Goal: Entertainment & Leisure: Consume media (video, audio)

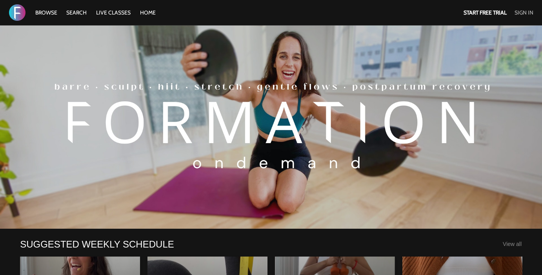
click at [526, 12] on link "Sign In" at bounding box center [523, 12] width 19 height 7
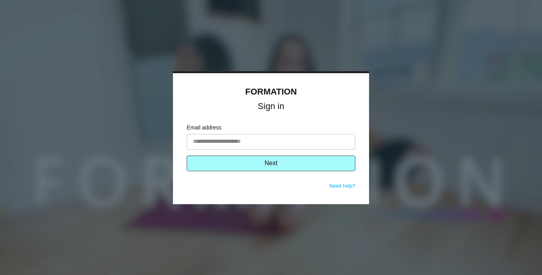
click at [252, 142] on input "Email address" at bounding box center [271, 142] width 169 height 16
type input "**********"
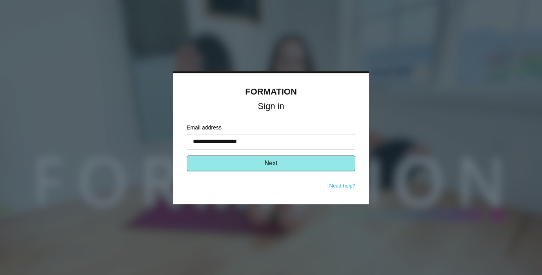
click at [277, 166] on button "Next" at bounding box center [271, 163] width 169 height 16
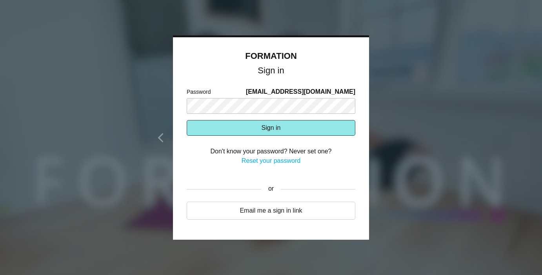
click at [287, 126] on button "Sign in" at bounding box center [271, 128] width 169 height 16
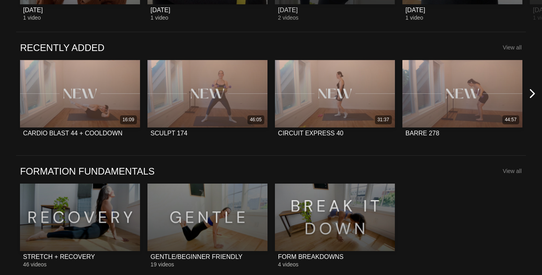
scroll to position [567, 0]
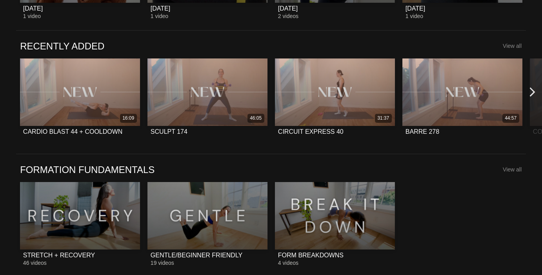
click at [529, 94] on icon at bounding box center [532, 92] width 10 height 10
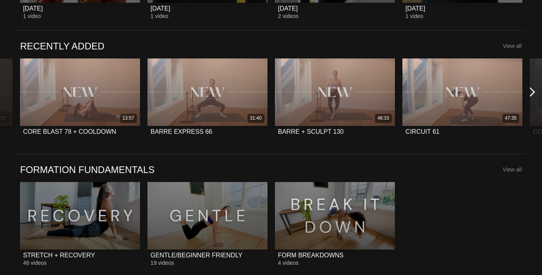
click at [529, 94] on icon at bounding box center [532, 92] width 10 height 10
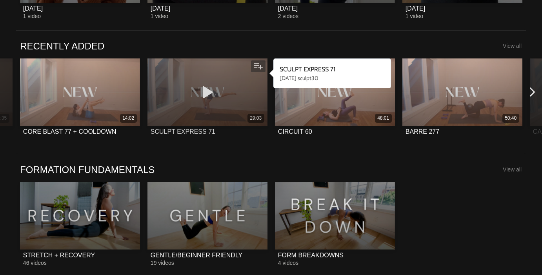
click at [237, 106] on div "29:03" at bounding box center [207, 91] width 120 height 67
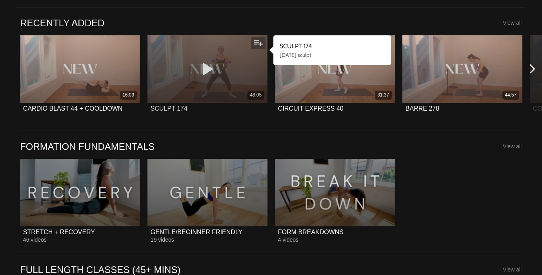
scroll to position [586, 0]
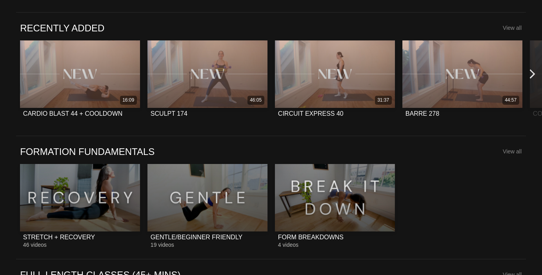
click at [529, 76] on icon at bounding box center [532, 74] width 10 height 10
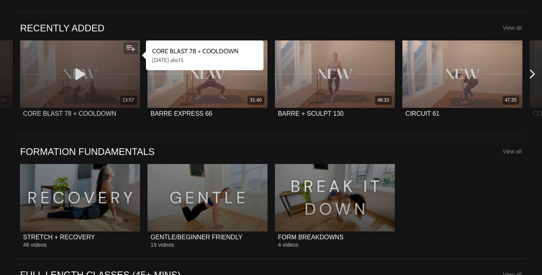
click at [80, 84] on div "13:57" at bounding box center [80, 73] width 120 height 67
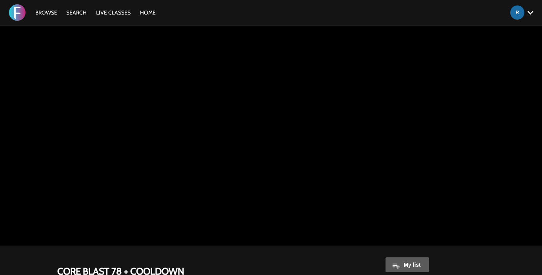
click at [50, 17] on div "Browse Search LIVE CLASSES HOME Account settings Manage Subscription Help Log O…" at bounding box center [186, 12] width 372 height 25
click at [49, 13] on link "Browse" at bounding box center [46, 12] width 30 height 7
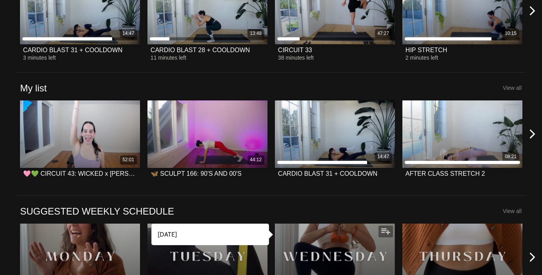
scroll to position [238, 0]
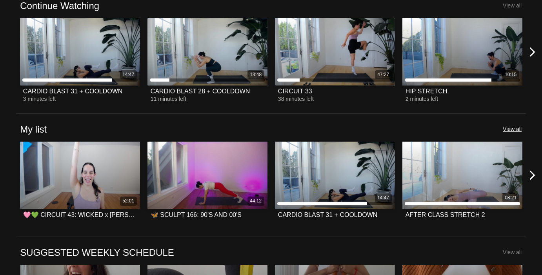
click at [507, 129] on span "View all" at bounding box center [511, 129] width 19 height 6
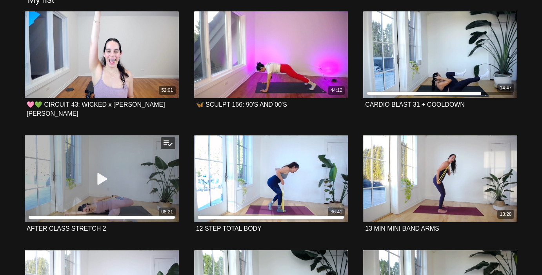
scroll to position [49, 0]
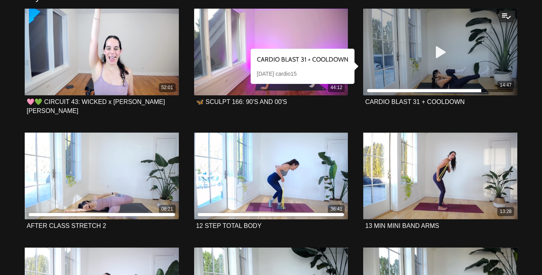
click at [439, 49] on icon at bounding box center [440, 52] width 24 height 14
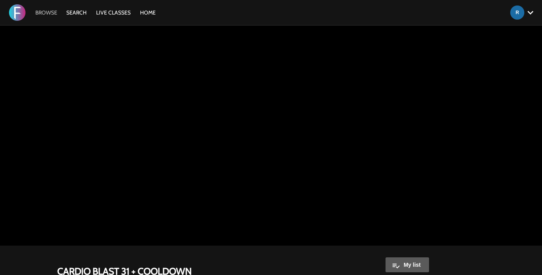
click at [39, 13] on link "Browse" at bounding box center [46, 12] width 30 height 7
